Goal: Use online tool/utility: Utilize a website feature to perform a specific function

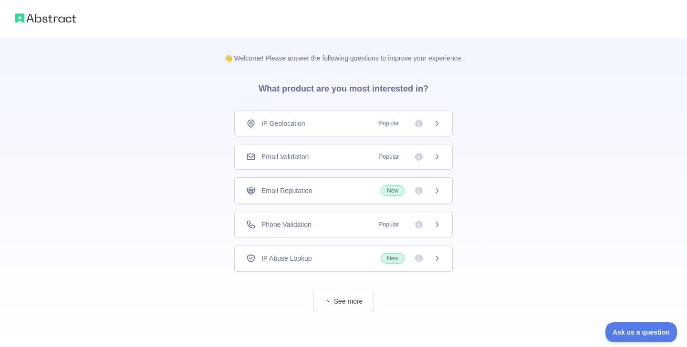
click at [307, 158] on span "Email Validation" at bounding box center [285, 157] width 47 height 10
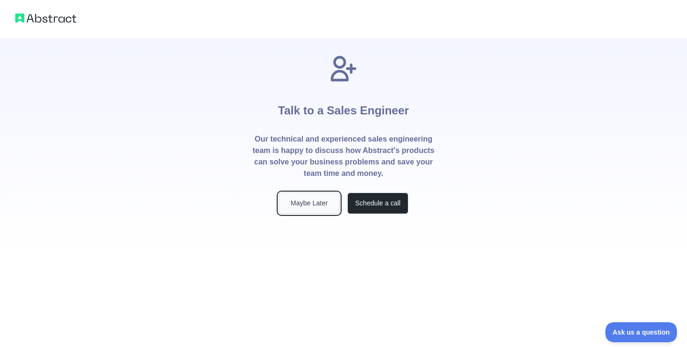
click at [318, 205] on button "Maybe Later" at bounding box center [309, 203] width 61 height 21
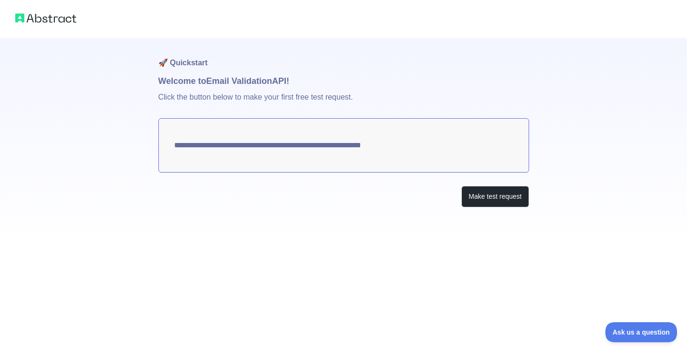
click at [177, 146] on textarea "**********" at bounding box center [343, 145] width 371 height 54
click at [483, 199] on button "Make test request" at bounding box center [494, 196] width 67 height 21
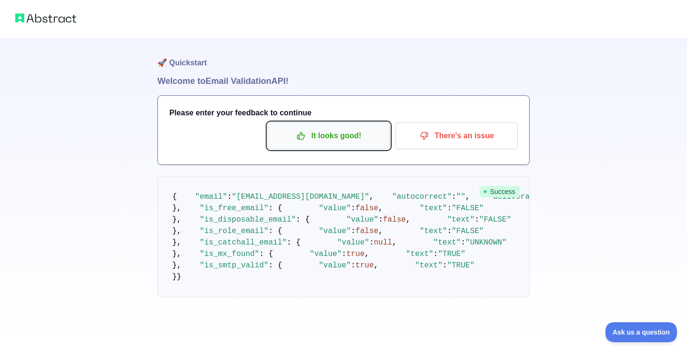
click at [320, 134] on p "It looks good!" at bounding box center [329, 136] width 108 height 16
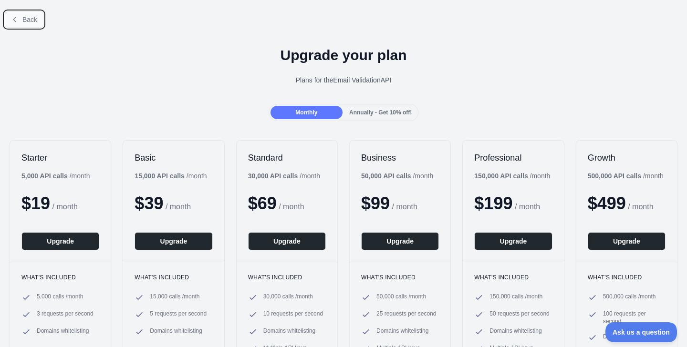
click at [22, 20] on span "Back" at bounding box center [29, 20] width 15 height 8
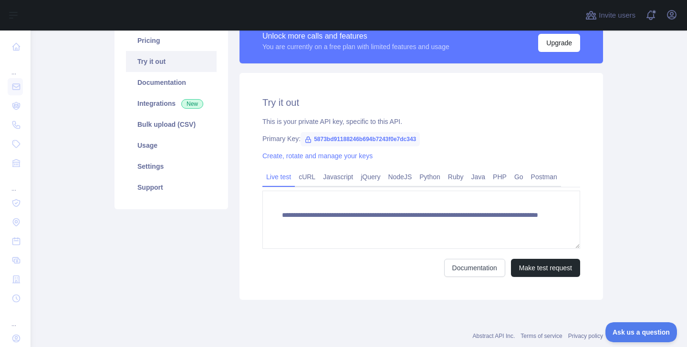
scroll to position [83, 0]
click at [539, 266] on button "Make test request" at bounding box center [545, 268] width 69 height 18
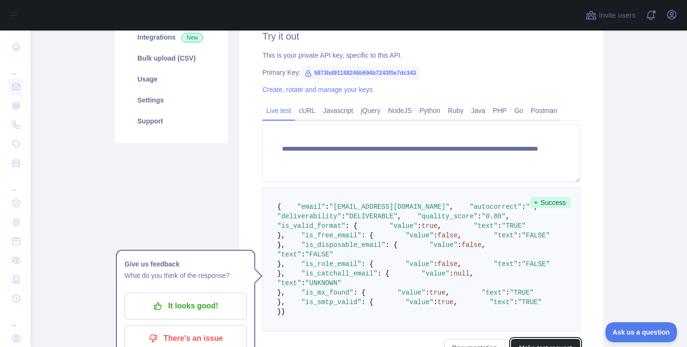
scroll to position [180, 0]
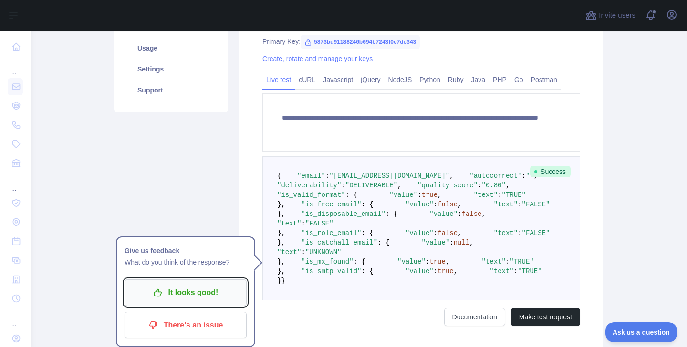
click at [215, 286] on p "It looks good!" at bounding box center [186, 293] width 108 height 16
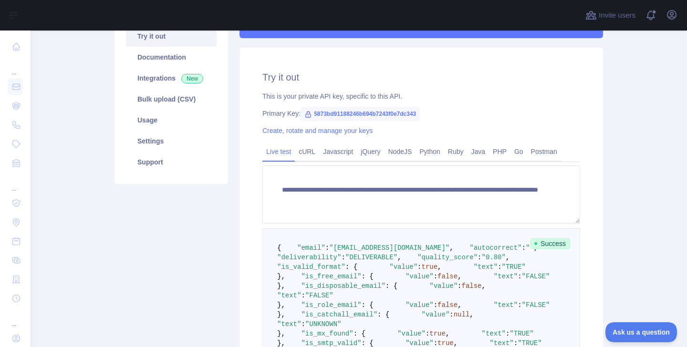
scroll to position [107, 0]
click at [310, 153] on link "cURL" at bounding box center [307, 152] width 24 height 15
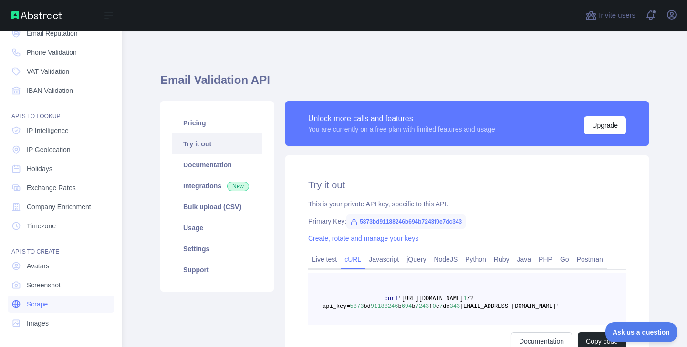
scroll to position [0, 0]
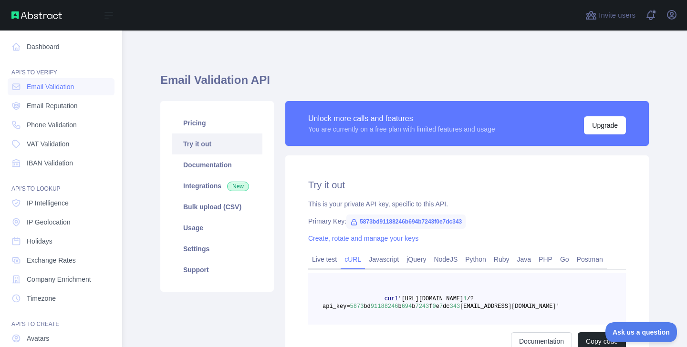
click at [52, 23] on div "Open sidebar" at bounding box center [61, 15] width 122 height 31
click at [49, 17] on img at bounding box center [36, 15] width 51 height 8
click at [33, 17] on img at bounding box center [36, 15] width 51 height 8
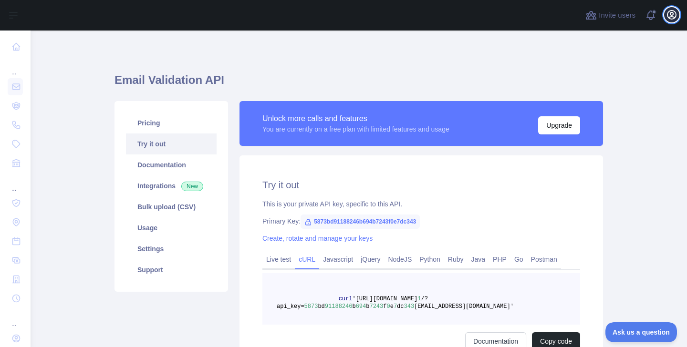
click at [672, 14] on icon "button" at bounding box center [672, 14] width 9 height 9
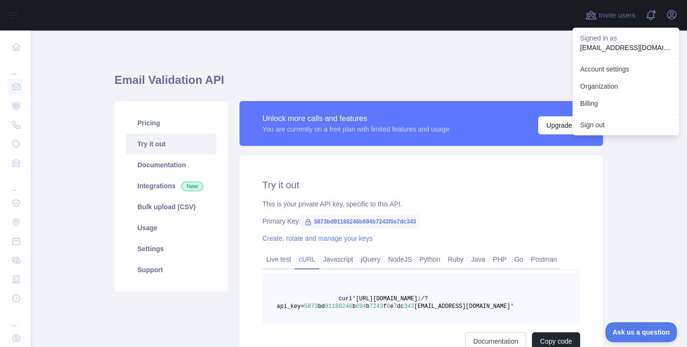
click at [506, 57] on div "Email Validation API Pricing Try it out Documentation Integrations New Bulk upl…" at bounding box center [359, 220] width 489 height 334
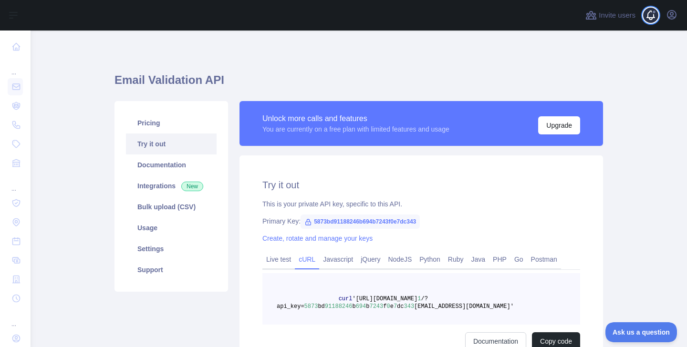
click at [648, 14] on span at bounding box center [654, 15] width 19 height 31
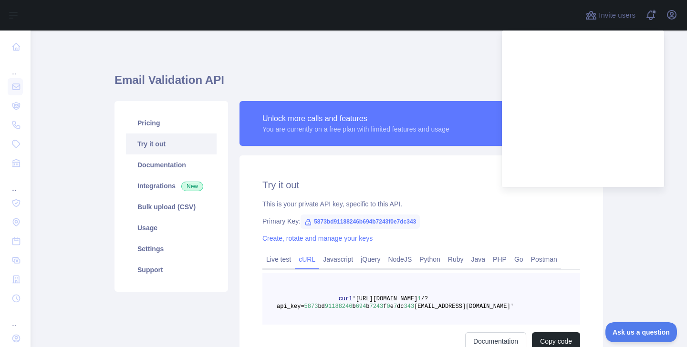
click at [417, 57] on div "Email Validation API Pricing Try it out Documentation Integrations New Bulk upl…" at bounding box center [359, 220] width 489 height 334
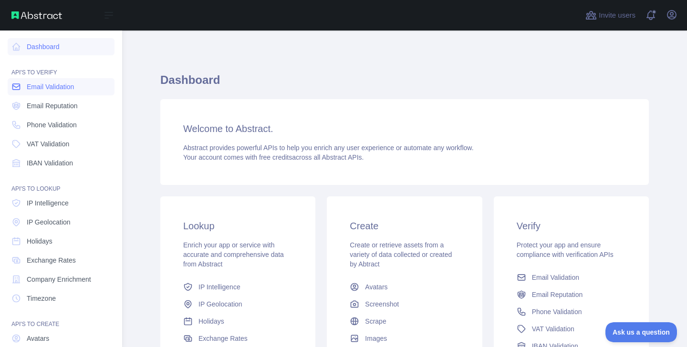
click at [51, 90] on span "Email Validation" at bounding box center [50, 87] width 47 height 10
